Goal: Task Accomplishment & Management: Complete application form

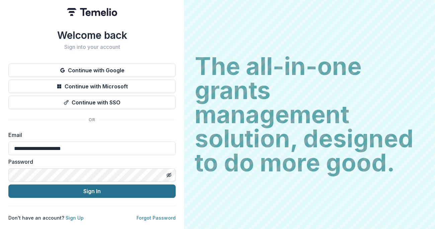
click at [93, 189] on button "Sign In" at bounding box center [91, 190] width 167 height 13
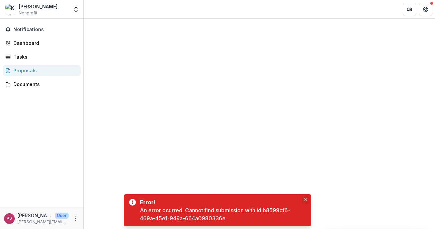
click at [306, 198] on icon "Close" at bounding box center [305, 199] width 3 height 3
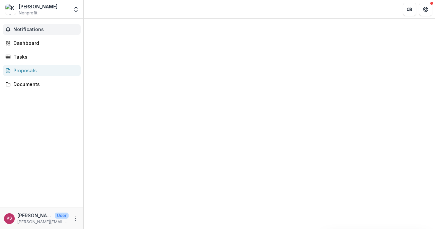
click at [38, 31] on span "Notifications" at bounding box center [45, 30] width 65 height 6
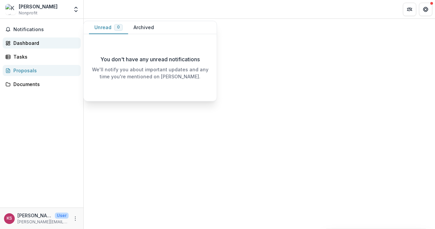
click at [34, 39] on div "Dashboard" at bounding box center [44, 42] width 62 height 7
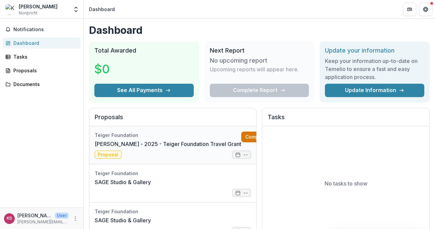
click at [241, 141] on link "Complete" at bounding box center [260, 137] width 38 height 11
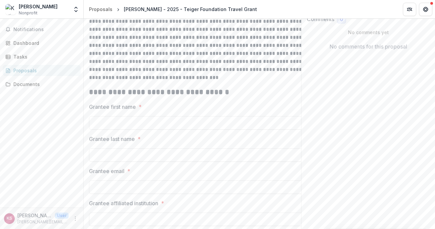
scroll to position [148, 0]
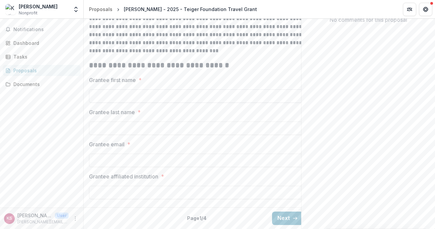
click at [133, 92] on input "Grantee first name *" at bounding box center [196, 95] width 214 height 13
type input "*****"
type input "**********"
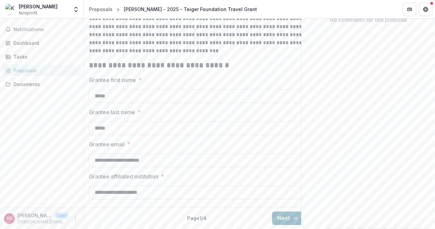
click at [277, 216] on button "Next" at bounding box center [287, 218] width 31 height 13
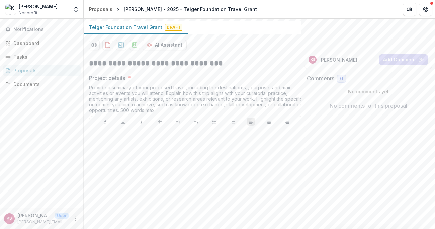
scroll to position [65, 0]
